Goal: Navigation & Orientation: Find specific page/section

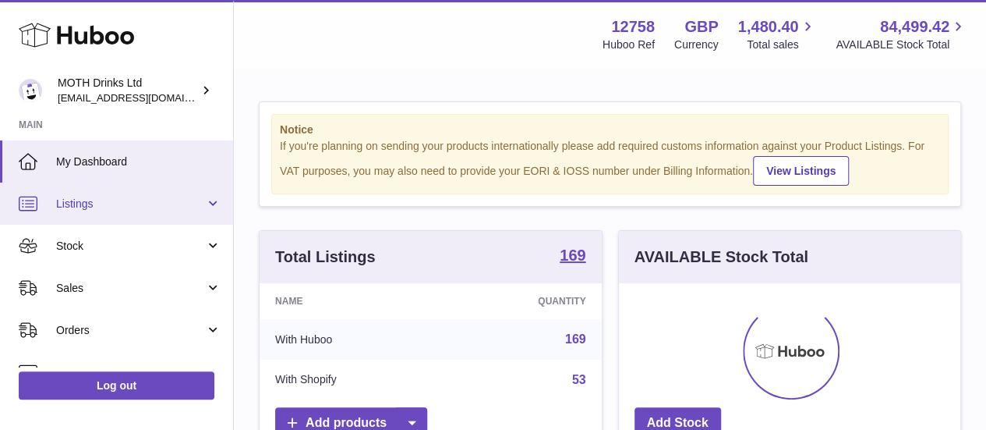
click at [134, 188] on link "Listings" at bounding box center [116, 203] width 233 height 42
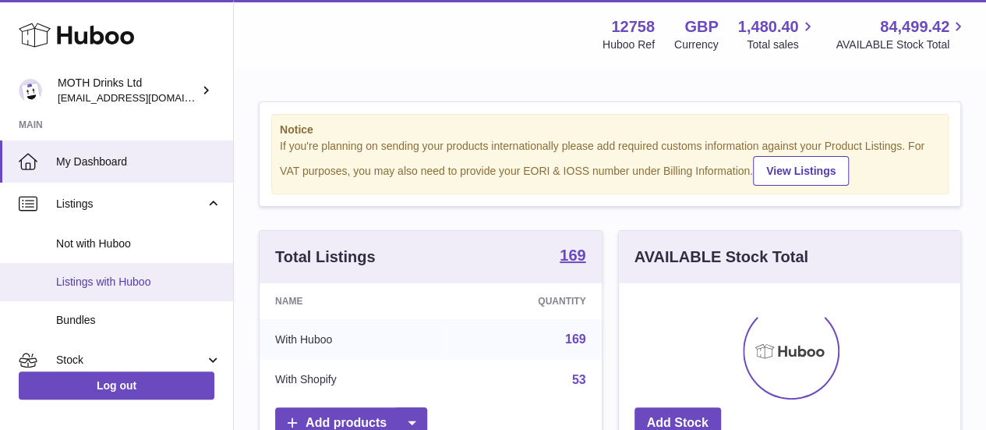
click at [96, 274] on span "Listings with Huboo" at bounding box center [138, 281] width 165 height 15
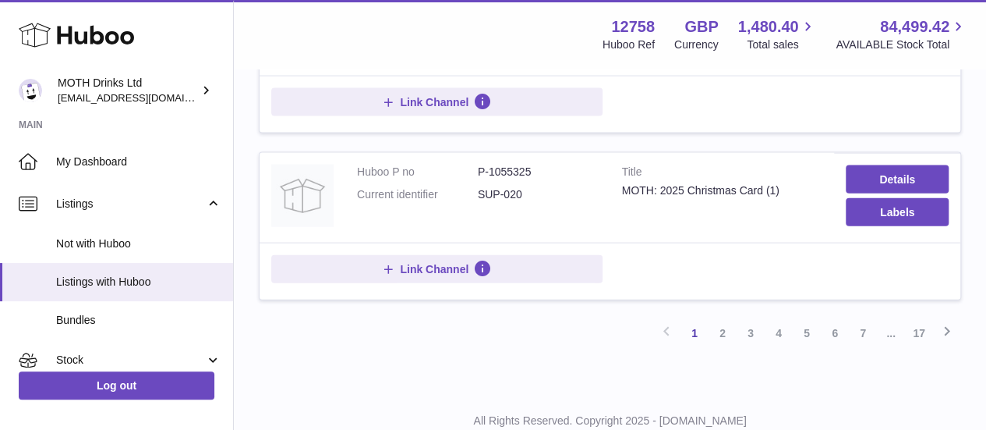
scroll to position [1702, 0]
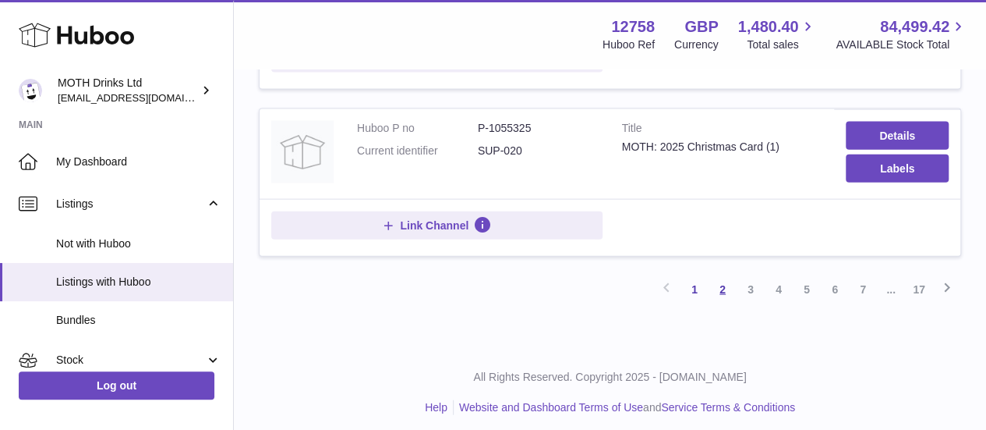
click at [722, 278] on link "2" at bounding box center [723, 289] width 28 height 28
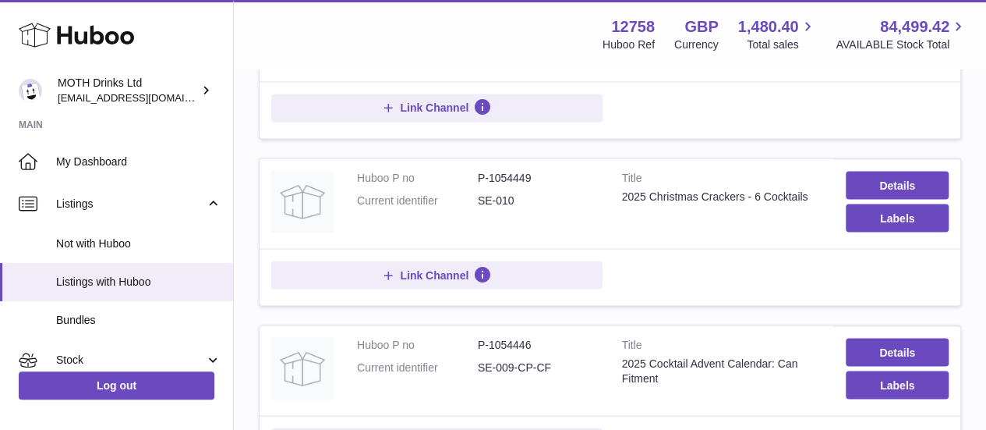
scroll to position [1702, 0]
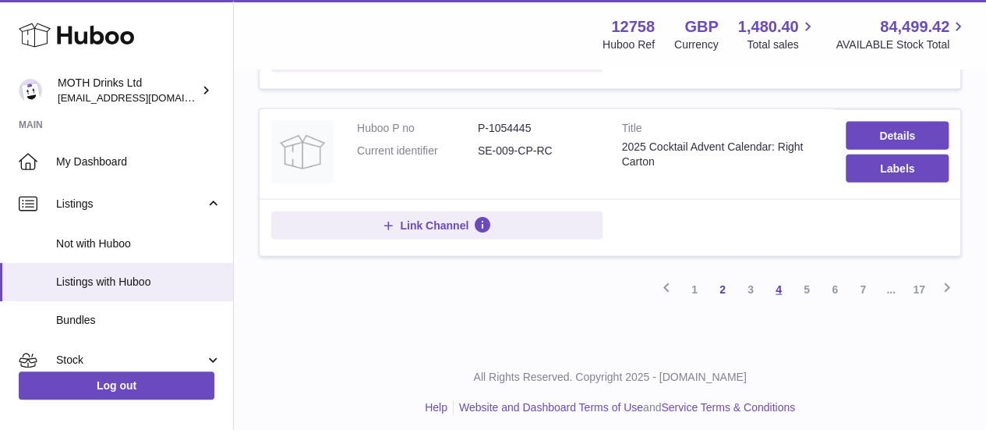
click at [791, 282] on link "4" at bounding box center [779, 289] width 28 height 28
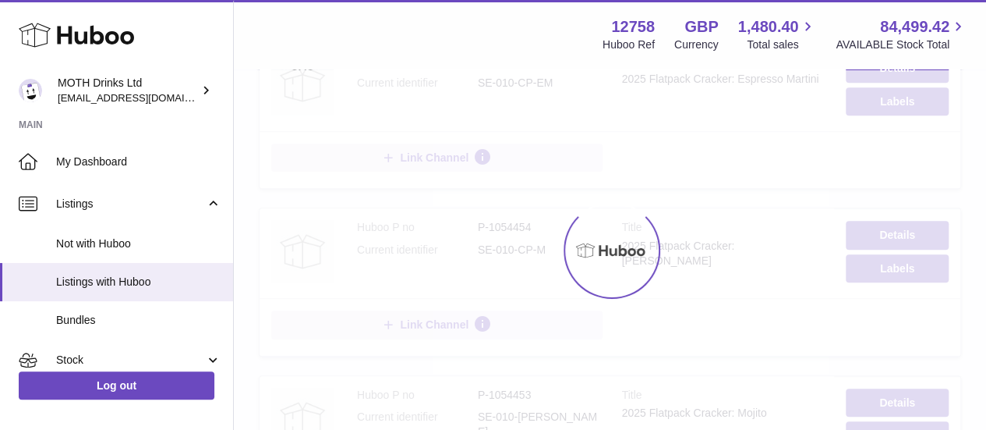
scroll to position [70, 0]
